Goal: Task Accomplishment & Management: Manage account settings

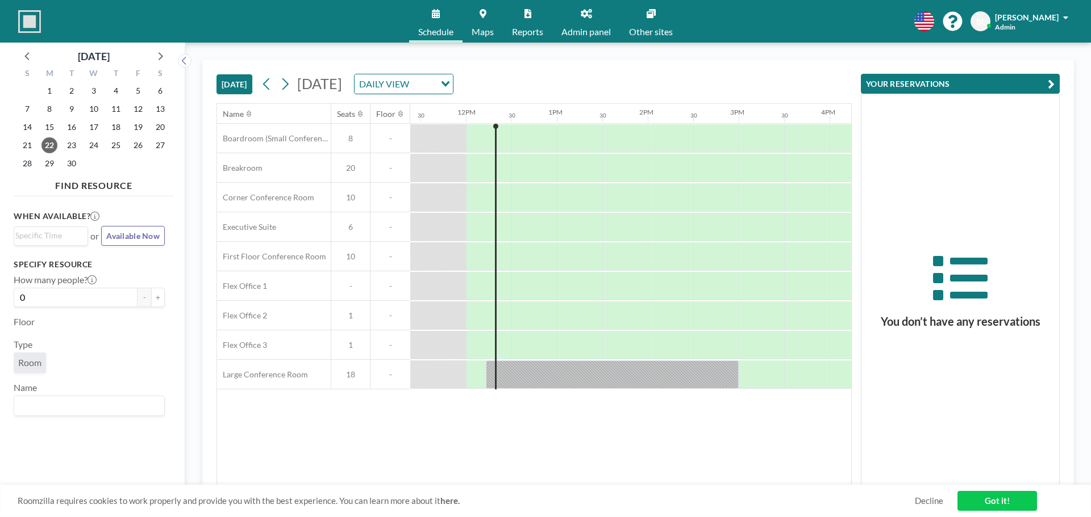
scroll to position [0, 1045]
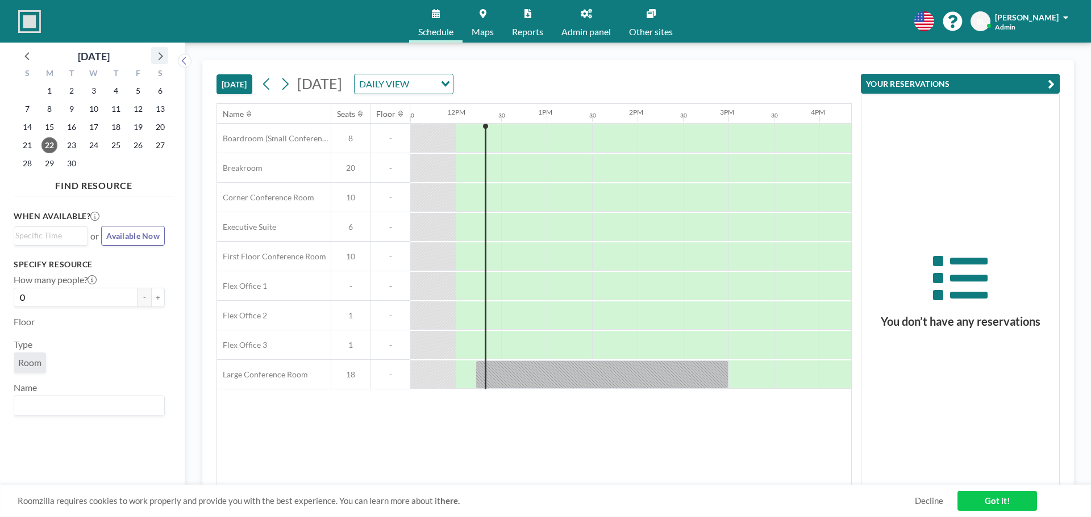
click at [158, 55] on icon at bounding box center [159, 55] width 15 height 15
click at [114, 93] on span "2" at bounding box center [116, 91] width 16 height 16
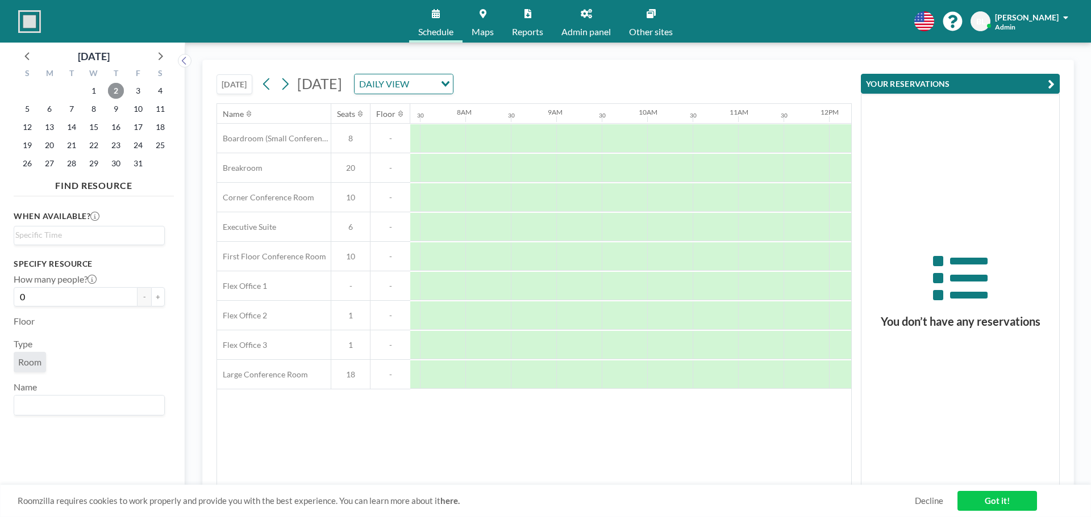
scroll to position [0, 682]
click at [1039, 84] on button "YOUR RESERVATIONS" at bounding box center [960, 84] width 199 height 20
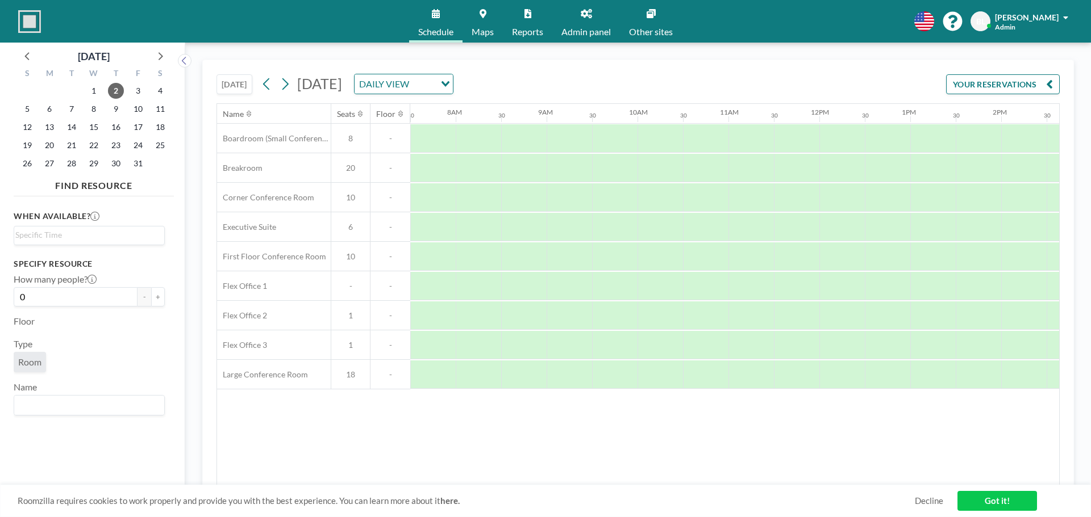
click at [997, 498] on link "Got it!" at bounding box center [997, 501] width 80 height 20
click at [429, 27] on span "Schedule" at bounding box center [435, 31] width 35 height 9
click at [1028, 84] on button "YOUR RESERVATIONS" at bounding box center [1003, 84] width 114 height 20
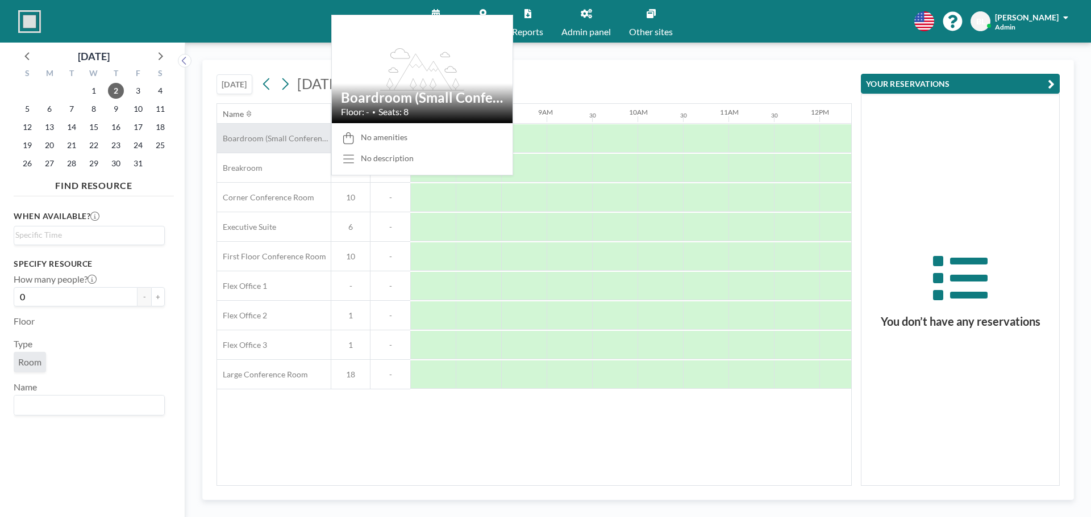
click at [270, 139] on span "Boardroom (Small Conference)" at bounding box center [274, 138] width 114 height 10
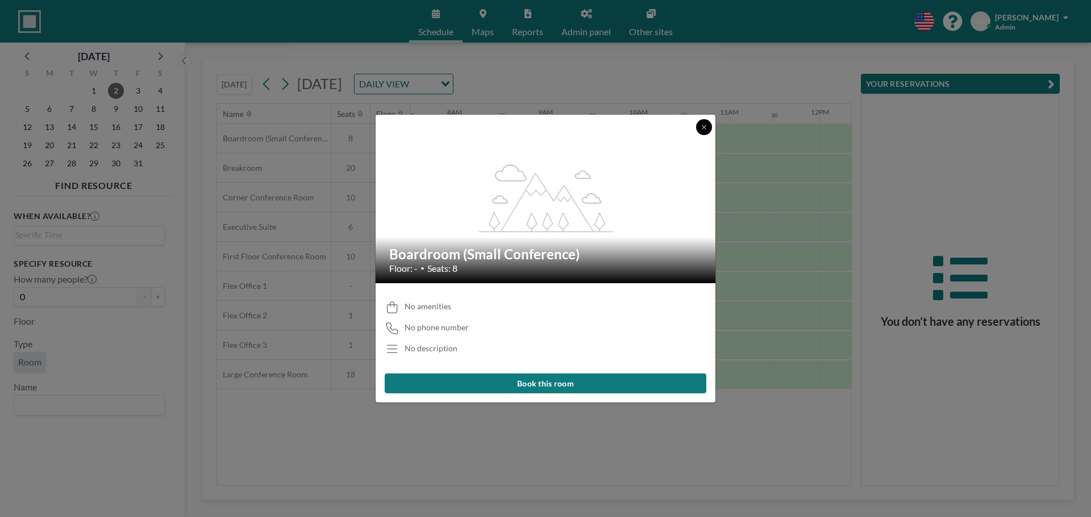
click at [707, 127] on button at bounding box center [704, 127] width 16 height 16
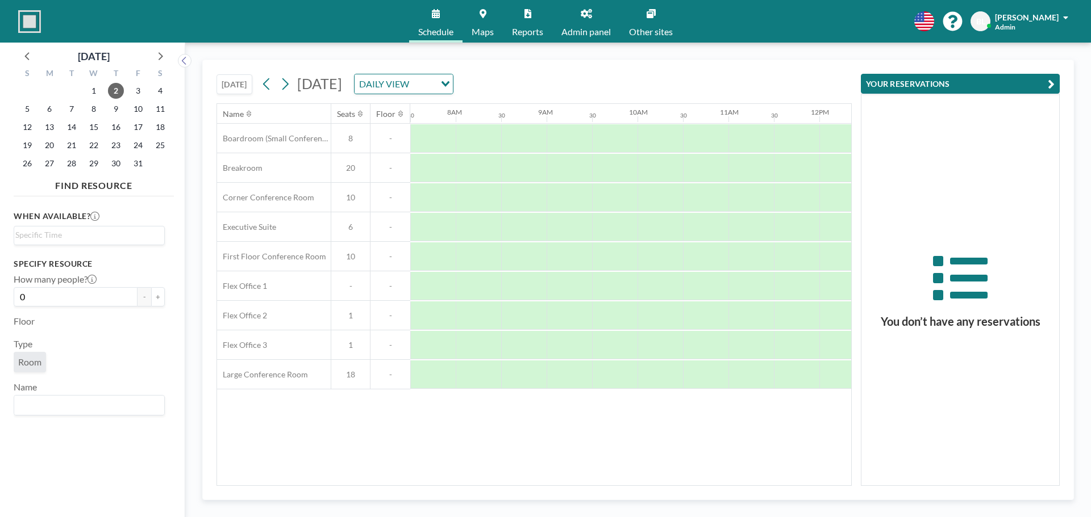
click at [597, 23] on link "Admin panel" at bounding box center [586, 21] width 68 height 43
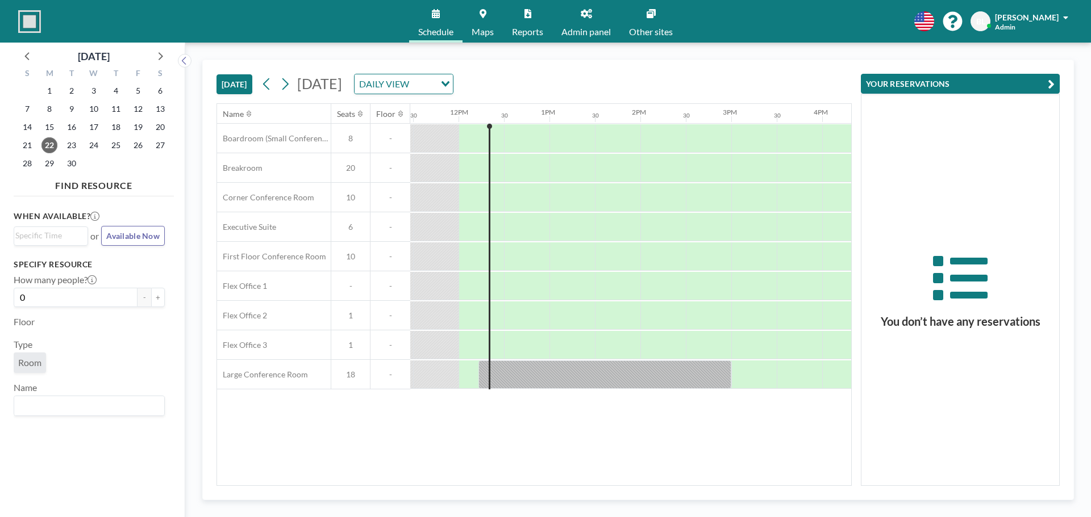
scroll to position [0, 1045]
